Goal: Find specific page/section: Find specific page/section

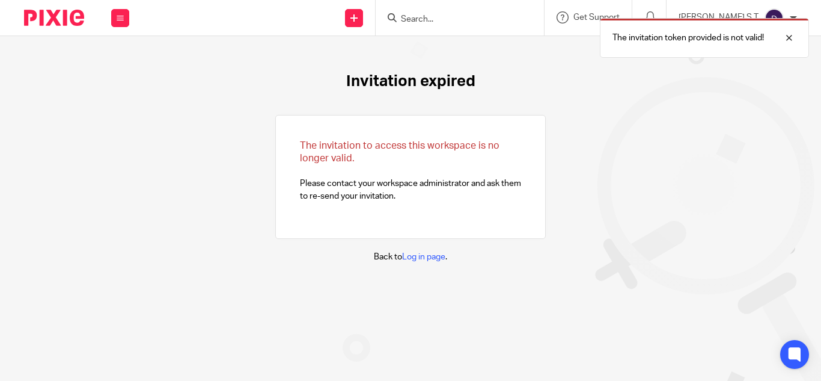
click at [447, 20] on div "The invitation token provided is not valid!" at bounding box center [610, 35] width 399 height 46
click at [462, 11] on form at bounding box center [464, 17] width 128 height 15
click at [790, 41] on div at bounding box center [780, 38] width 32 height 14
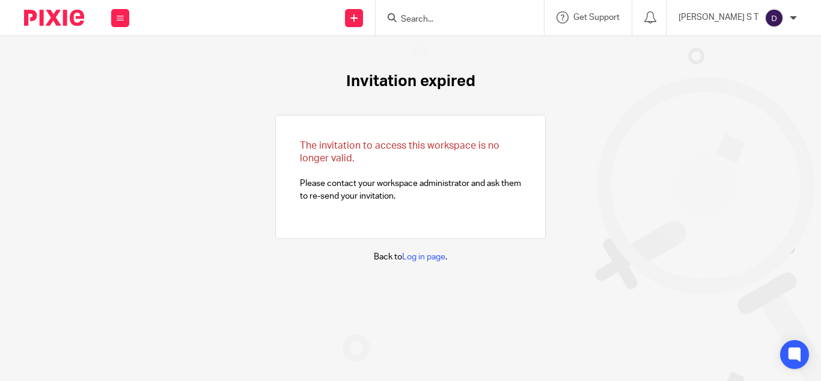
click at [489, 19] on input "Search" at bounding box center [454, 19] width 108 height 11
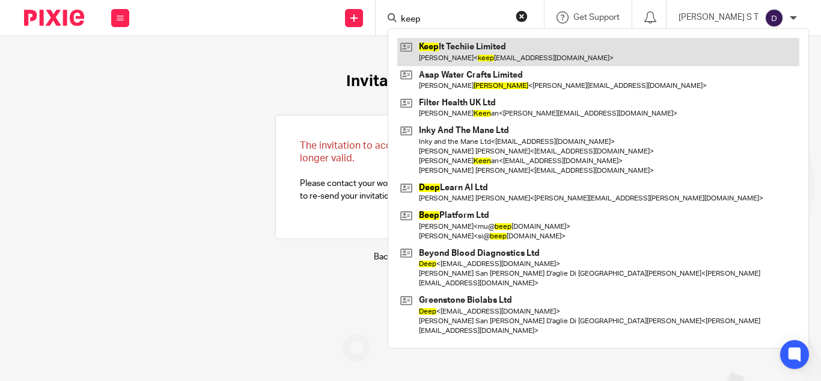
type input "keep"
click at [493, 50] on link at bounding box center [598, 52] width 402 height 28
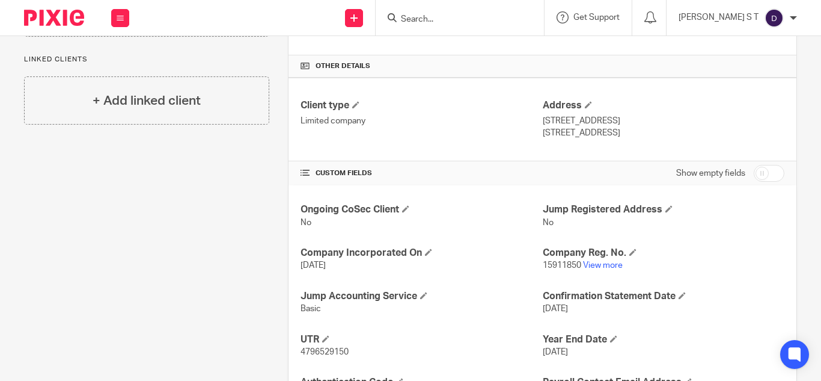
scroll to position [385, 0]
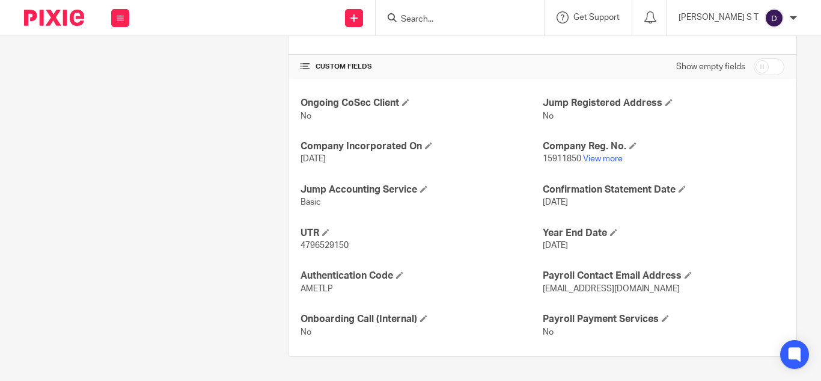
click at [303, 206] on span "Basic" at bounding box center [311, 202] width 20 height 8
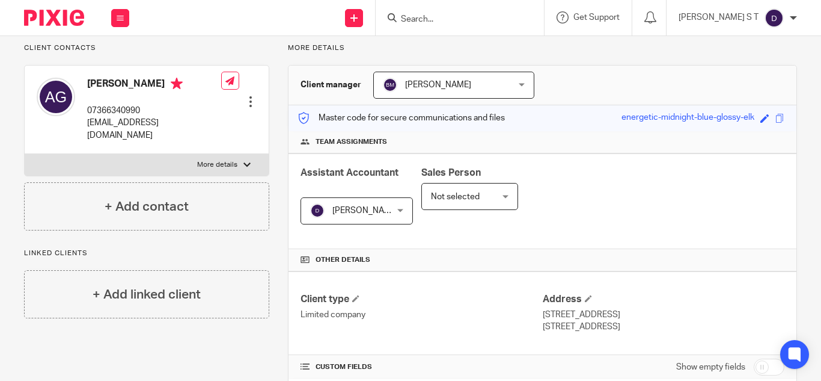
scroll to position [0, 0]
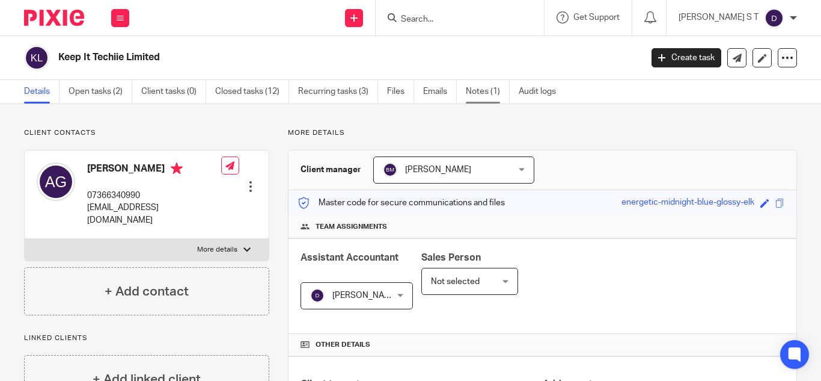
click at [482, 90] on link "Notes (1)" at bounding box center [488, 91] width 44 height 23
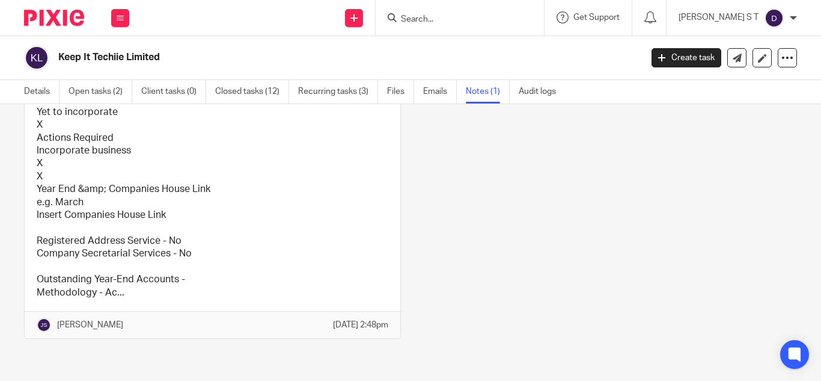
scroll to position [109, 0]
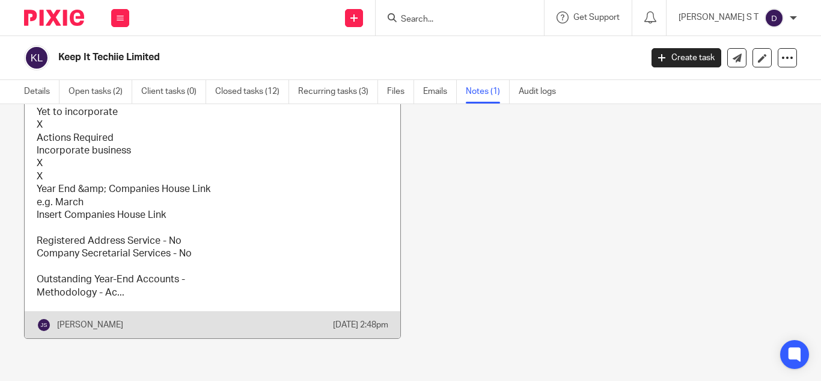
click at [149, 253] on link at bounding box center [213, 203] width 376 height 270
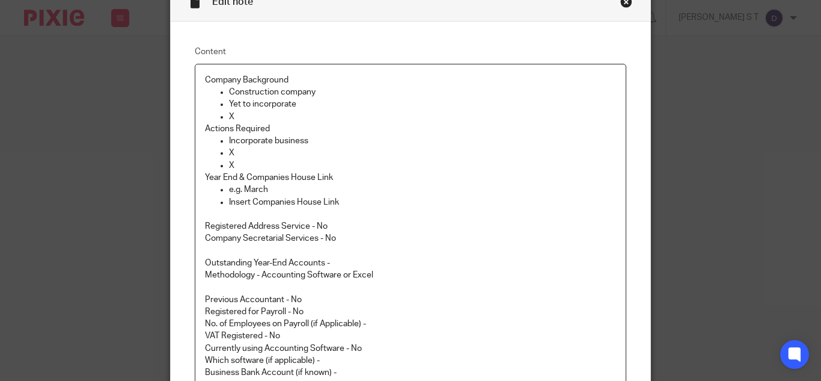
scroll to position [171, 0]
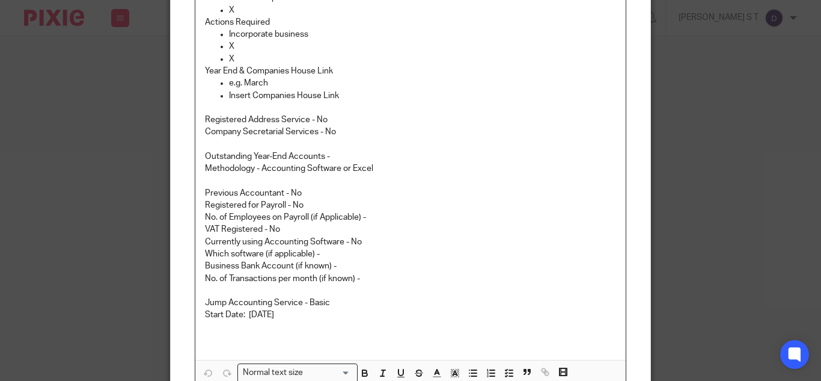
click at [273, 230] on p "VAT Registered - No" at bounding box center [410, 229] width 411 height 12
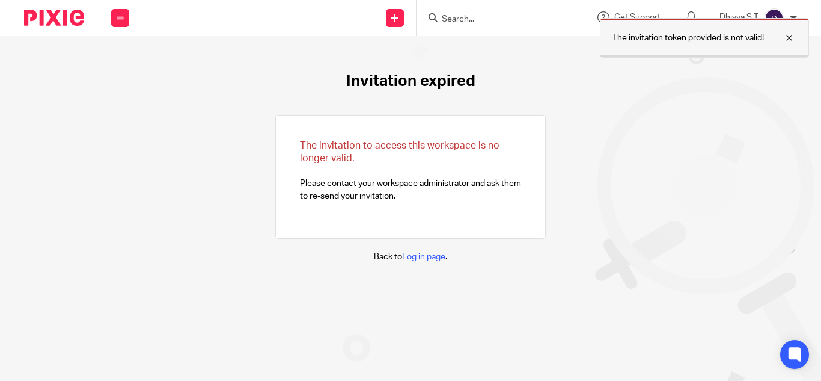
click at [788, 37] on div at bounding box center [780, 38] width 32 height 14
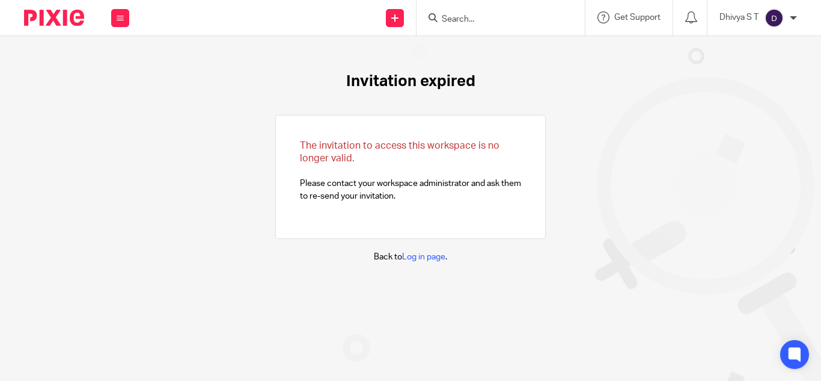
click at [468, 20] on input "Search" at bounding box center [495, 19] width 108 height 11
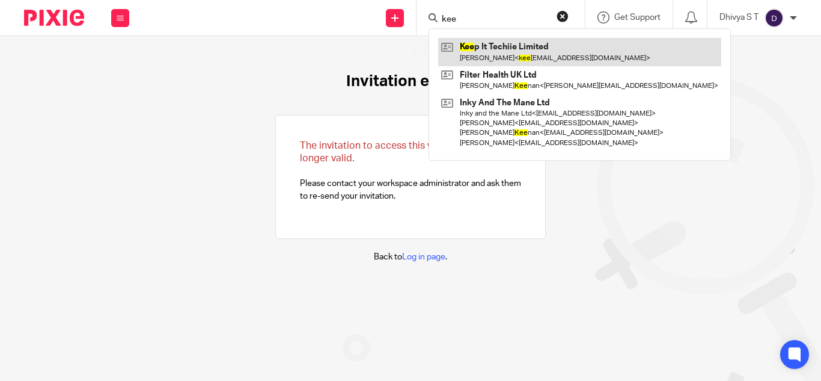
type input "kee"
click at [500, 43] on link at bounding box center [579, 52] width 283 height 28
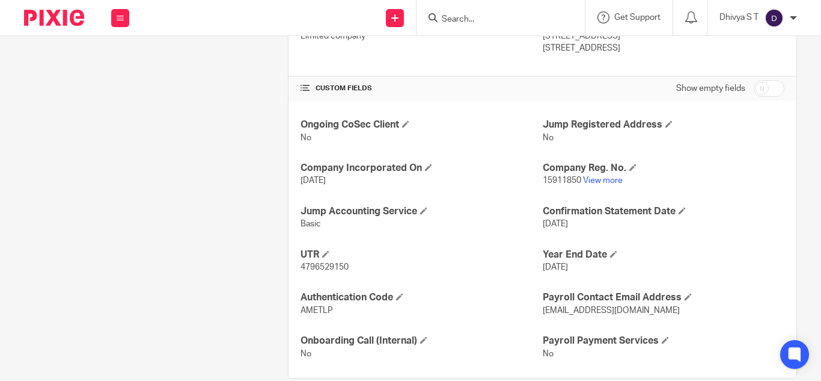
scroll to position [385, 0]
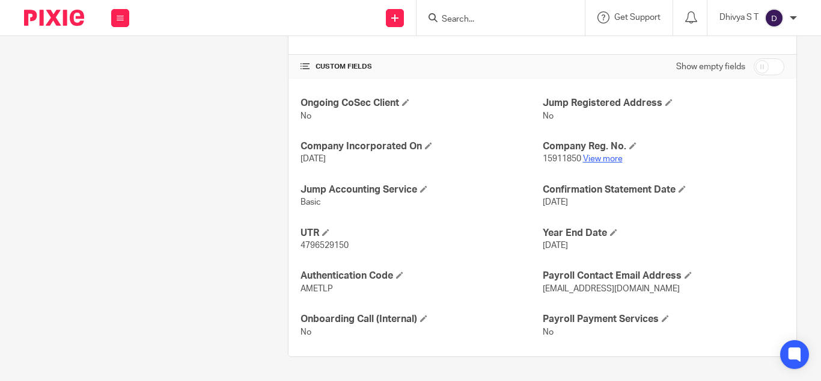
click at [587, 156] on link "View more" at bounding box center [603, 159] width 40 height 8
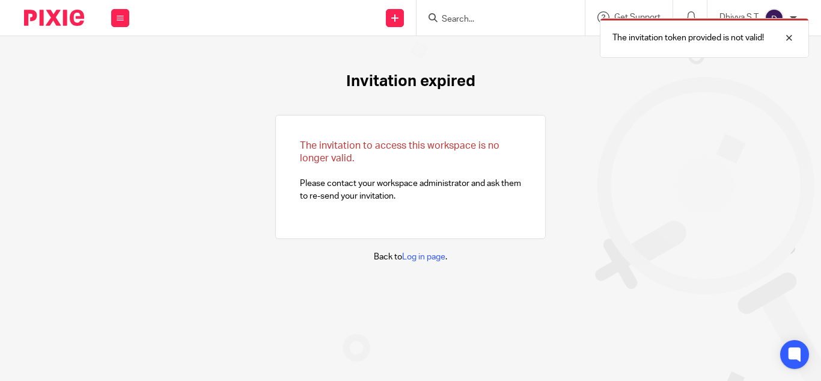
click at [447, 17] on div "The invitation token provided is not valid!" at bounding box center [610, 35] width 399 height 46
click at [448, 17] on div "The invitation token provided is not valid!" at bounding box center [610, 35] width 399 height 46
click at [786, 40] on div at bounding box center [780, 38] width 32 height 14
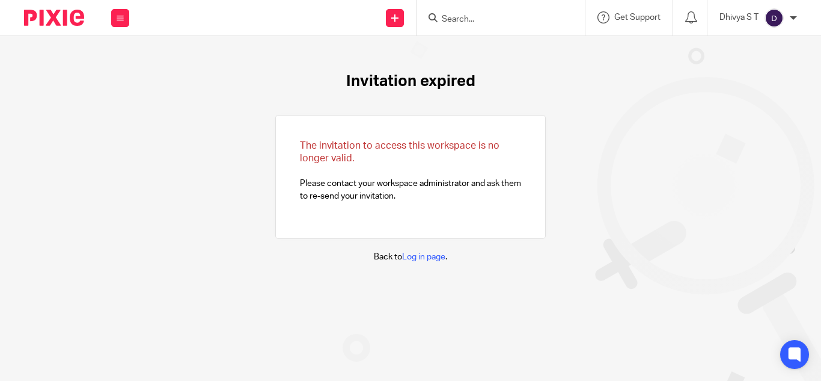
click at [473, 17] on input "Search" at bounding box center [495, 19] width 108 height 11
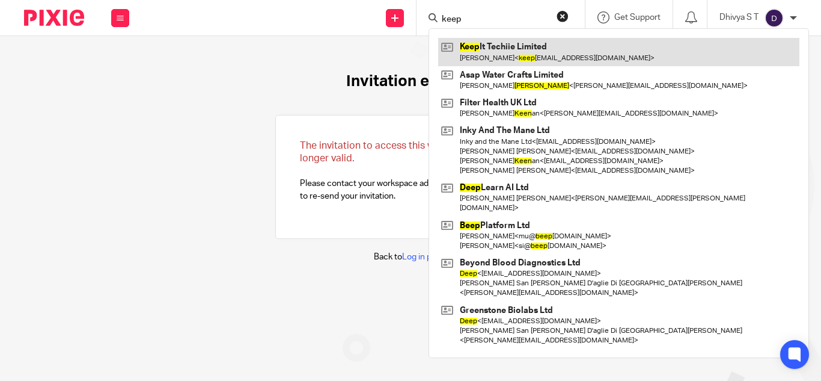
type input "keep"
click at [493, 45] on link at bounding box center [618, 52] width 361 height 28
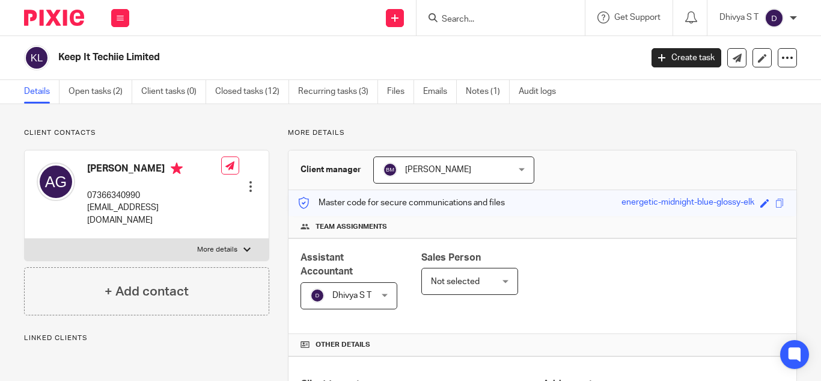
scroll to position [315, 0]
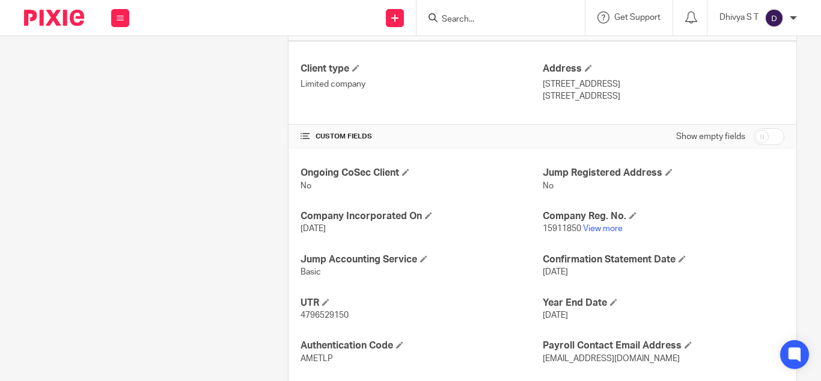
click at [595, 224] on link "View more" at bounding box center [603, 228] width 40 height 8
